Goal: Task Accomplishment & Management: Complete application form

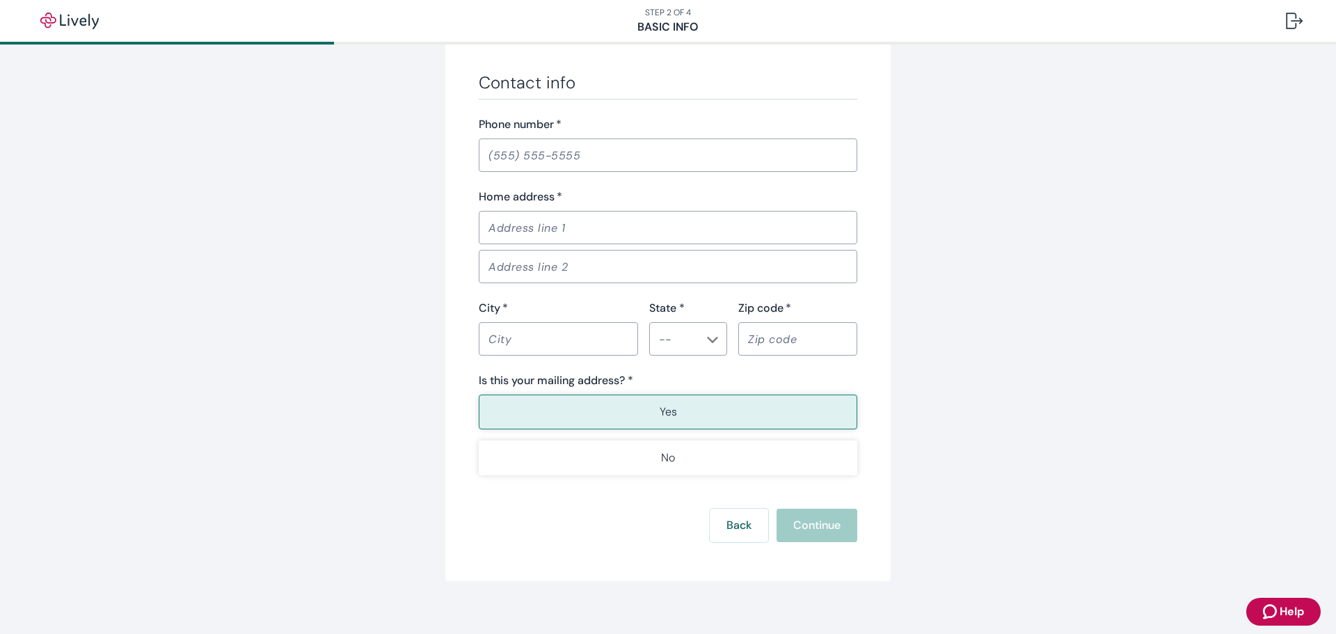
scroll to position [807, 0]
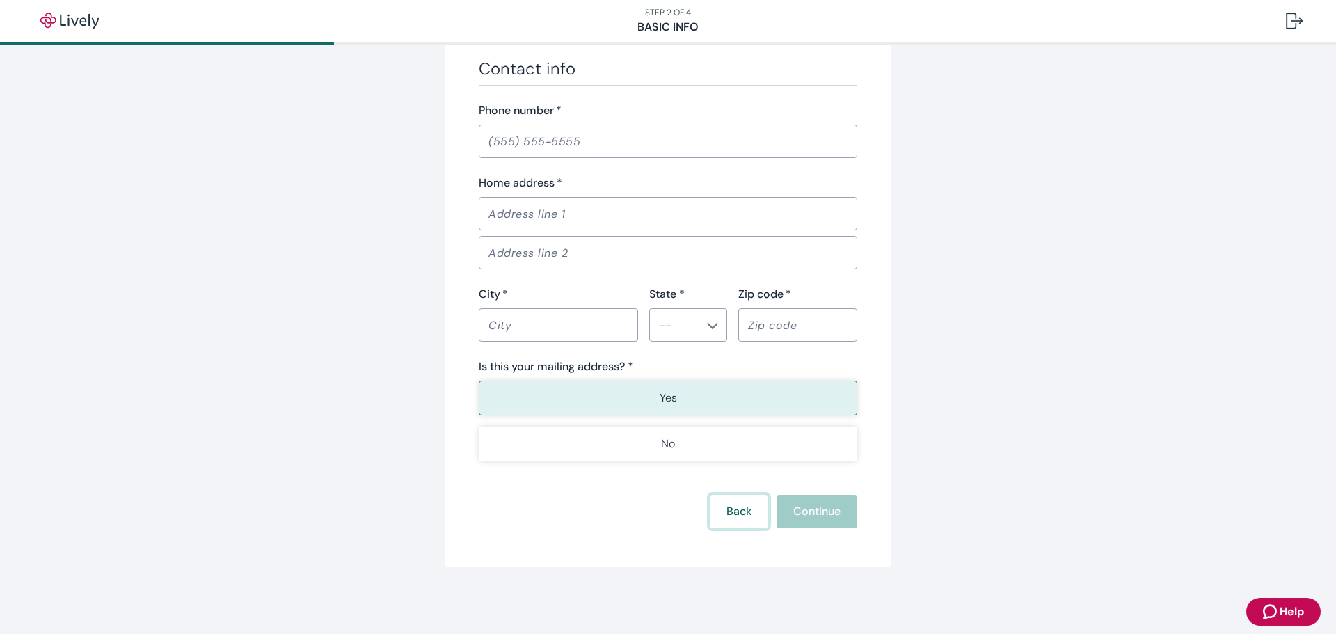
click at [731, 510] on button "Back" at bounding box center [739, 511] width 58 height 33
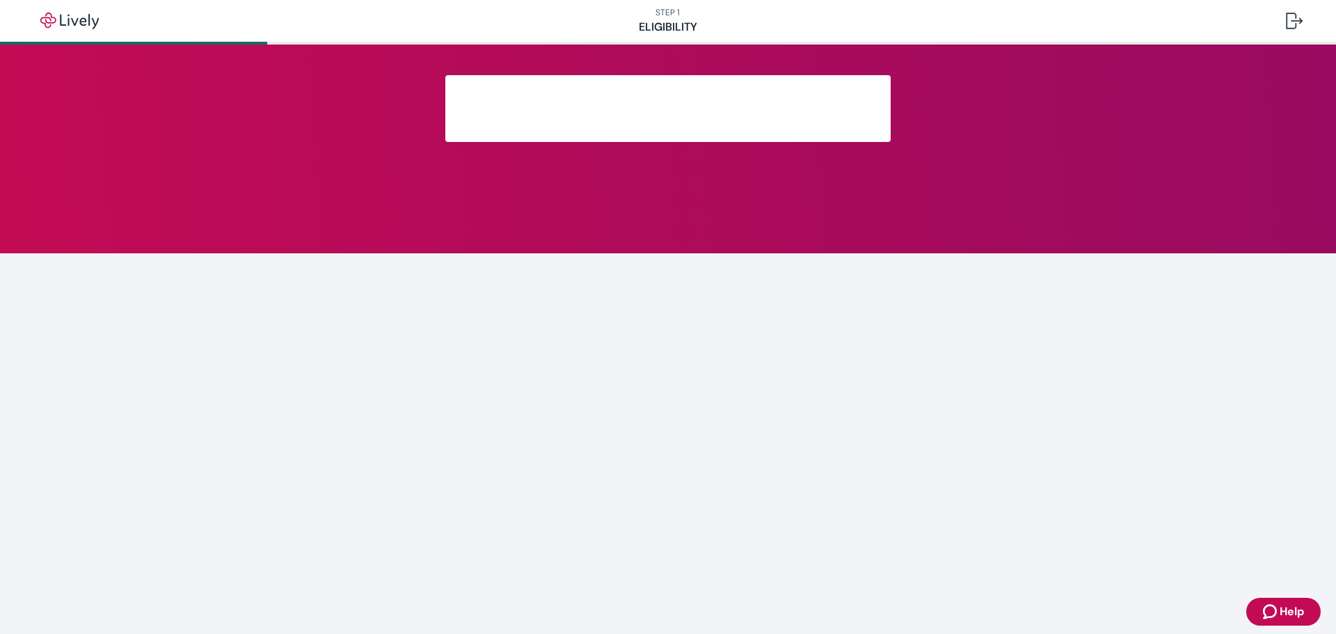
click at [733, 510] on main at bounding box center [668, 339] width 1336 height 589
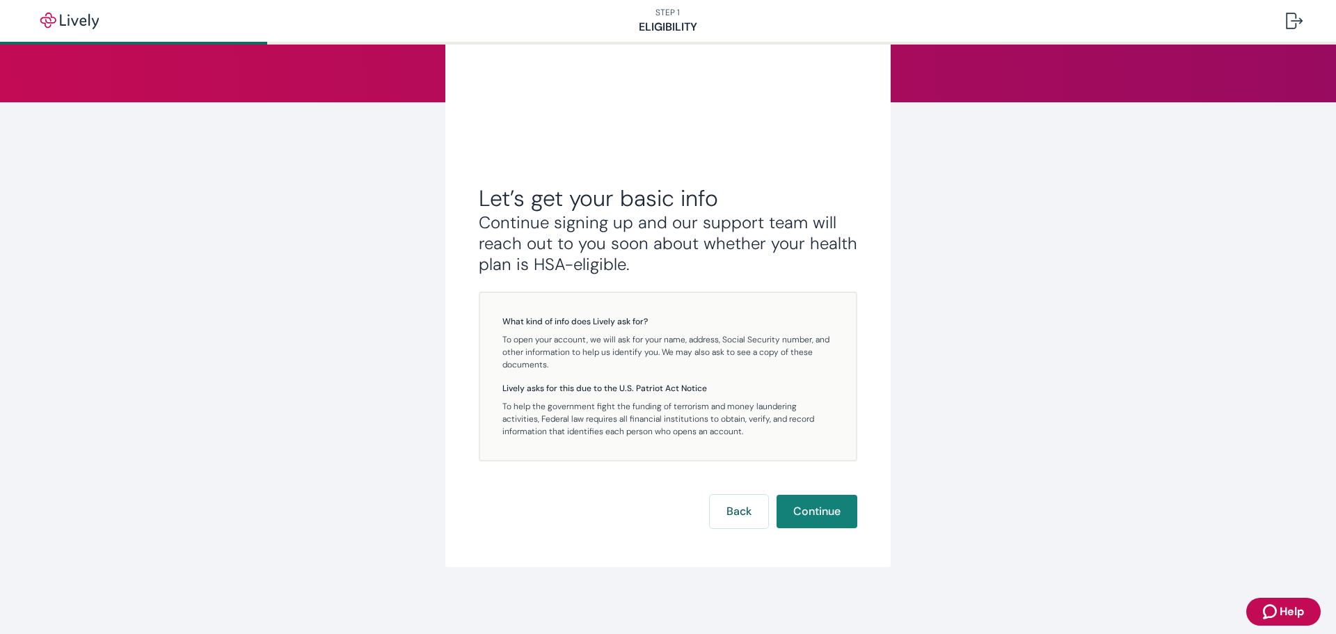
scroll to position [151, 0]
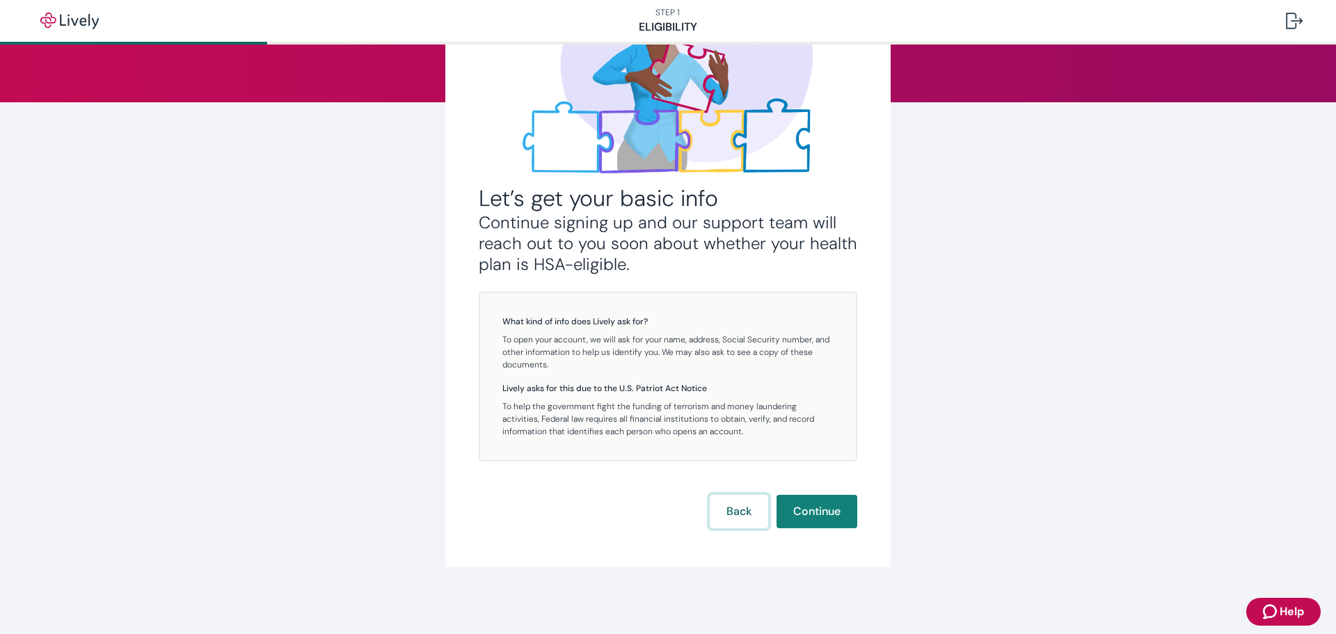
click at [752, 507] on button "Back" at bounding box center [739, 511] width 58 height 33
